Goal: Information Seeking & Learning: Find specific fact

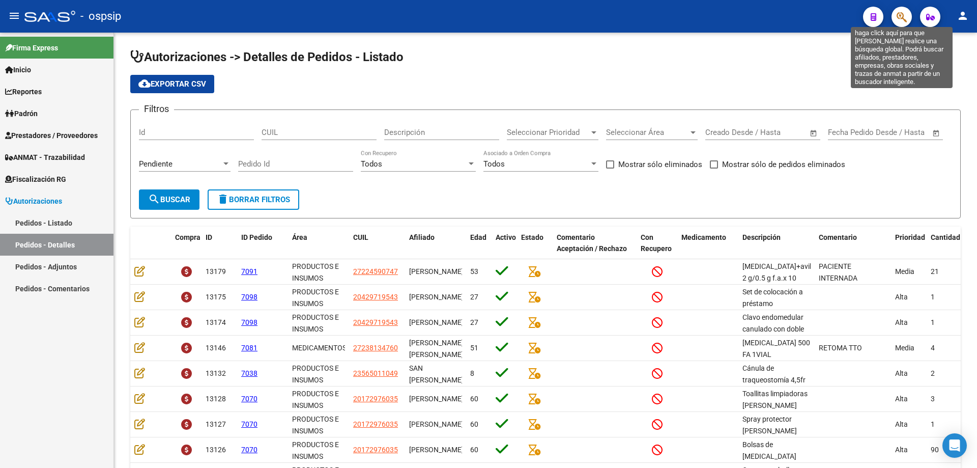
click at [905, 18] on icon "button" at bounding box center [902, 17] width 10 height 12
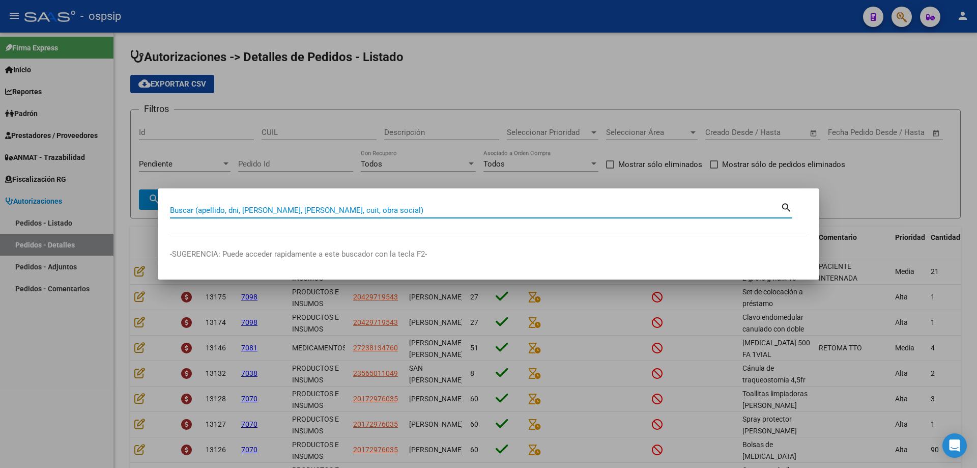
paste input "71690194"
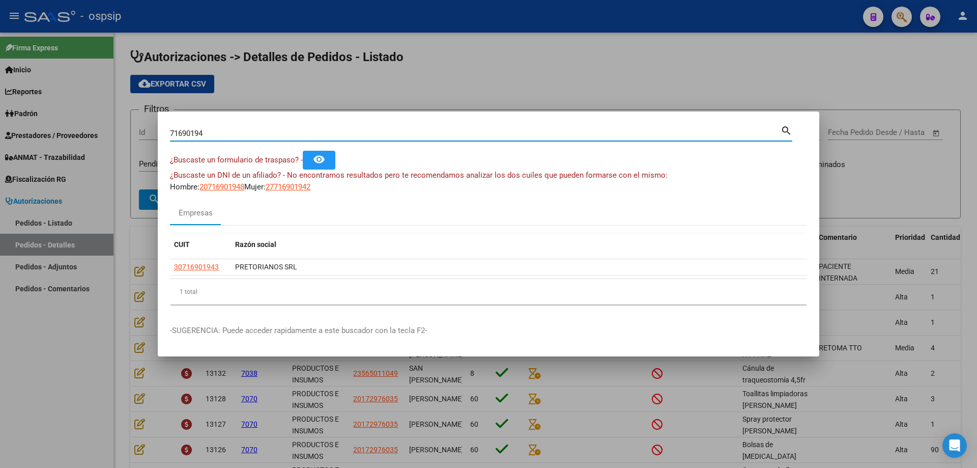
click at [422, 130] on input "71690194" at bounding box center [475, 133] width 611 height 9
paste input "30- 71690194-3"
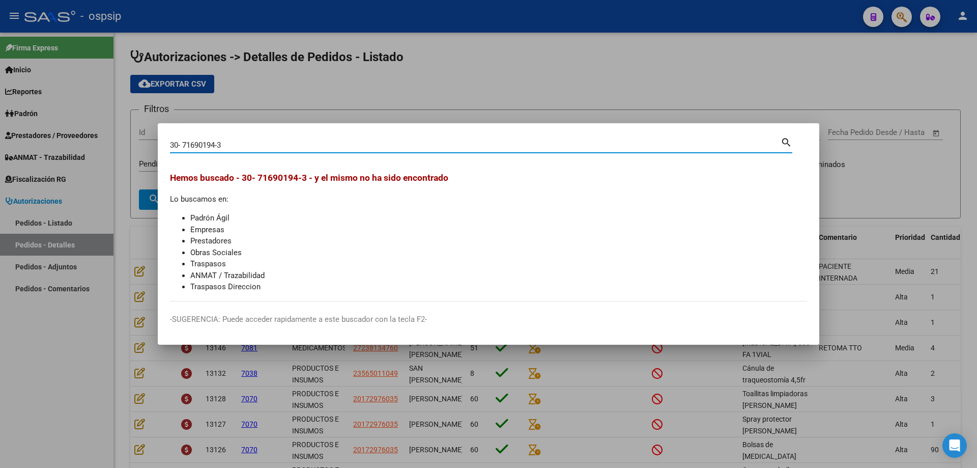
click at [615, 139] on div "30- 71690194-3 Buscar (apellido, dni, [PERSON_NAME], [PERSON_NAME], cuit, obra …" at bounding box center [475, 144] width 611 height 15
paste input "43209235"
type input "3"
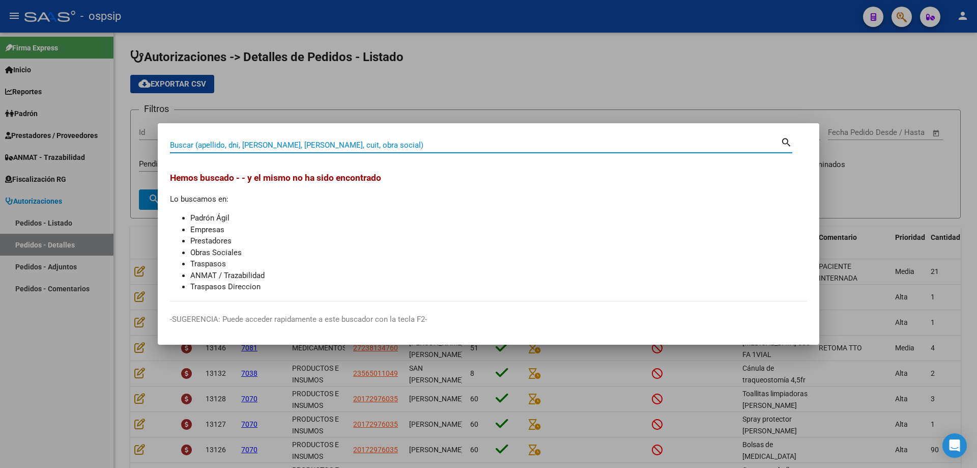
paste input "43209235"
type input "43209235"
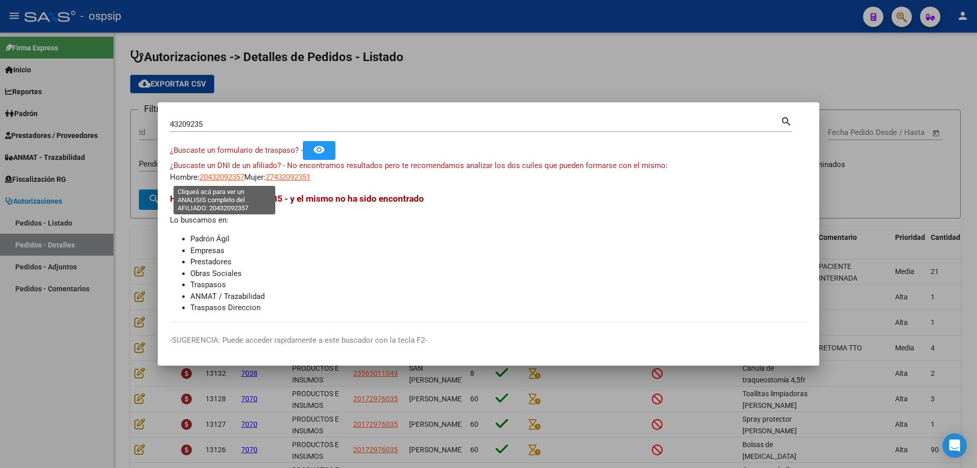
click at [219, 175] on span "20432092357" at bounding box center [221, 176] width 45 height 9
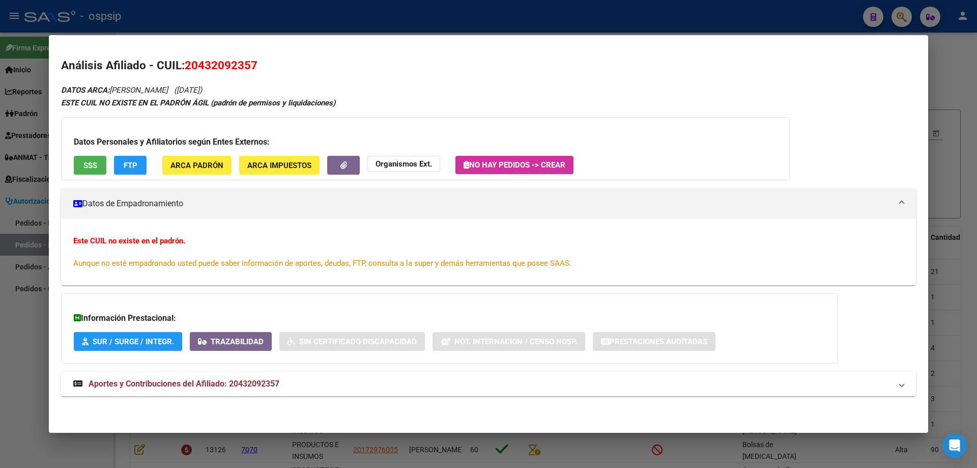
click at [198, 63] on span "20432092357" at bounding box center [221, 65] width 73 height 13
copy span "20432092357"
